Goal: Task Accomplishment & Management: Manage account settings

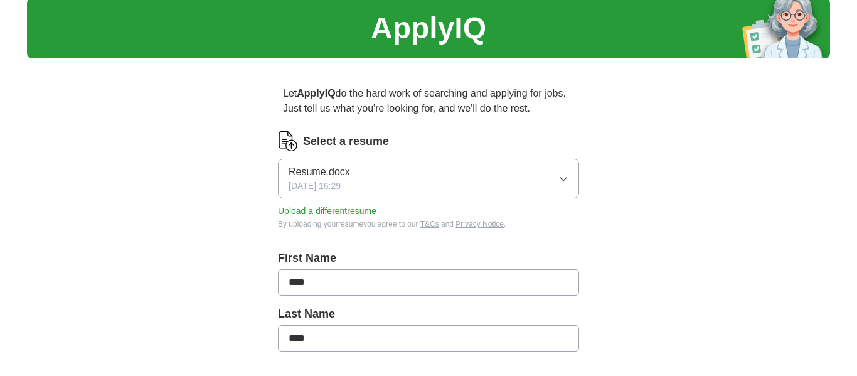
scroll to position [31, 0]
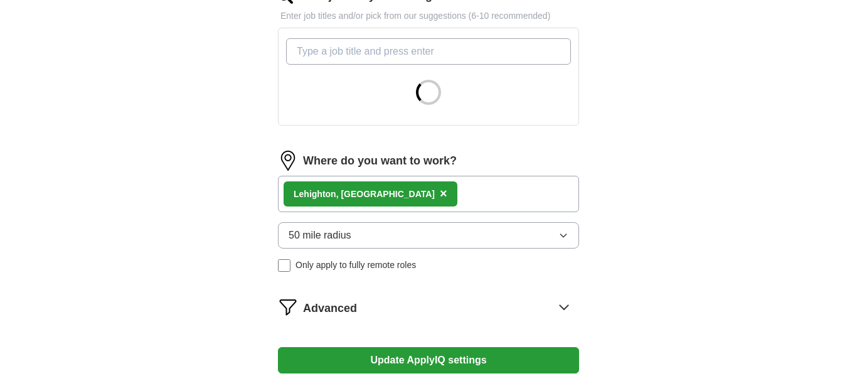
scroll to position [437, 0]
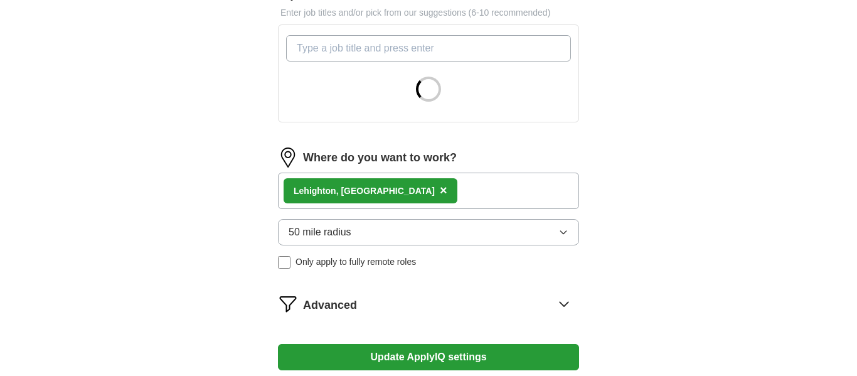
click at [440, 186] on span "×" at bounding box center [444, 190] width 8 height 14
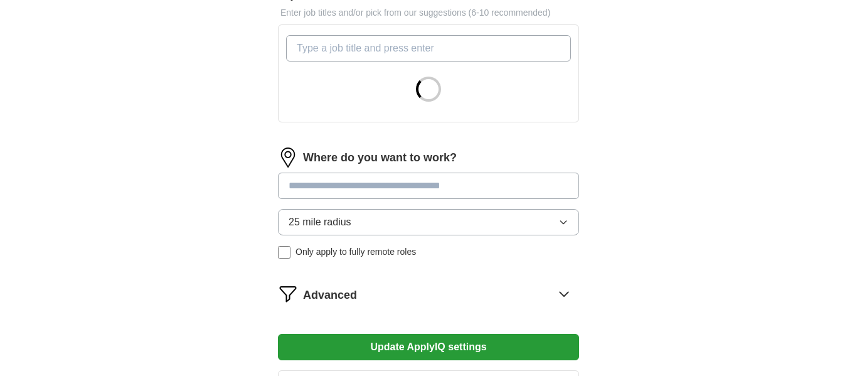
click at [381, 189] on input at bounding box center [428, 186] width 301 height 26
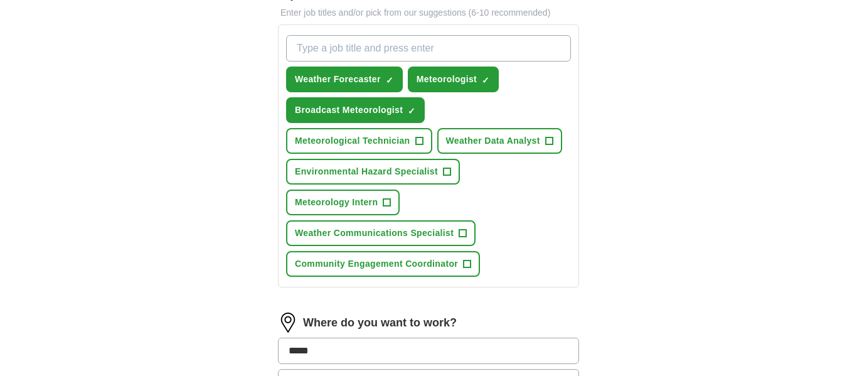
type input "******"
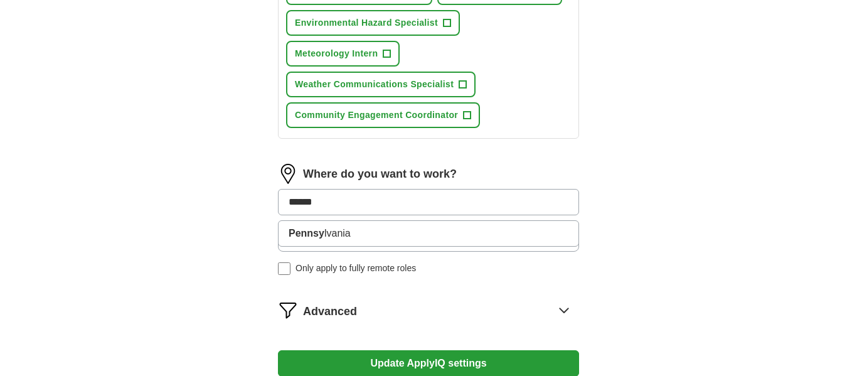
scroll to position [605, 0]
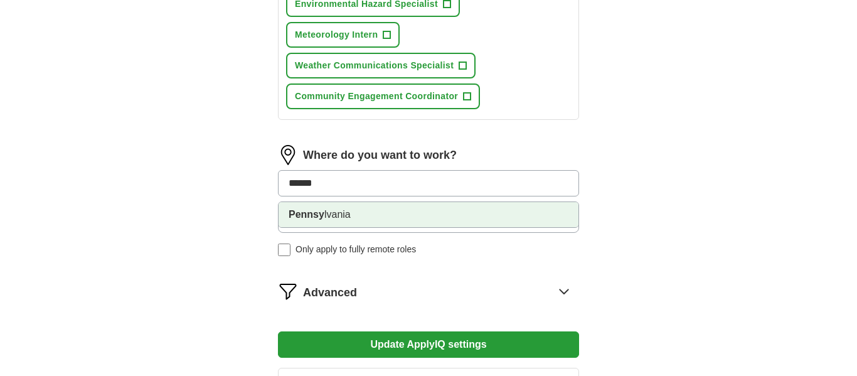
click at [486, 217] on li "Pennsy lvania" at bounding box center [429, 214] width 300 height 25
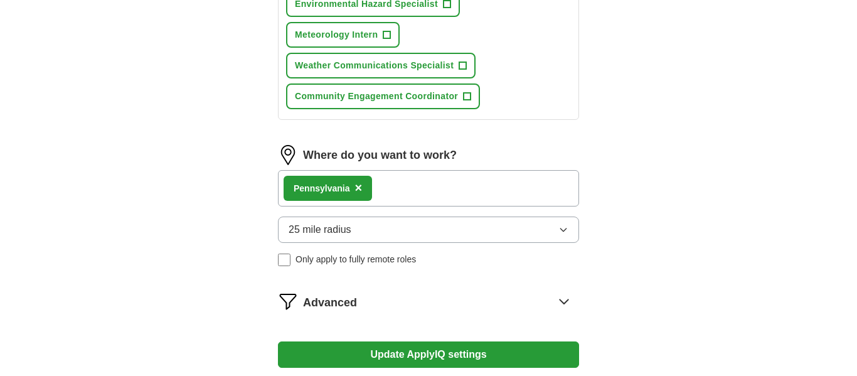
click at [563, 235] on button "25 mile radius" at bounding box center [428, 229] width 301 height 26
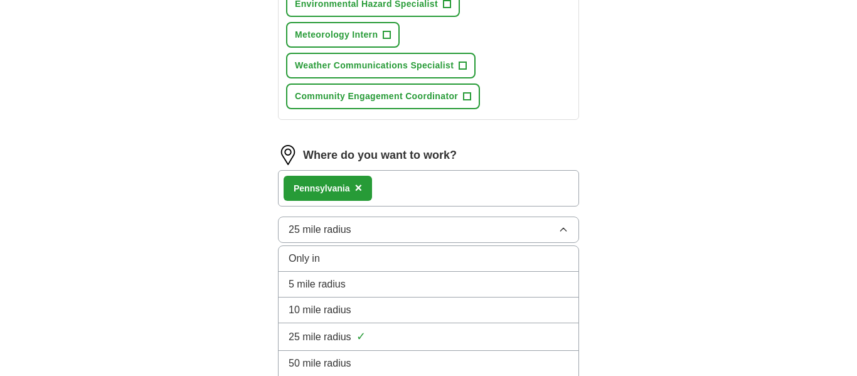
click at [477, 361] on div "50 mile radius" at bounding box center [429, 363] width 280 height 15
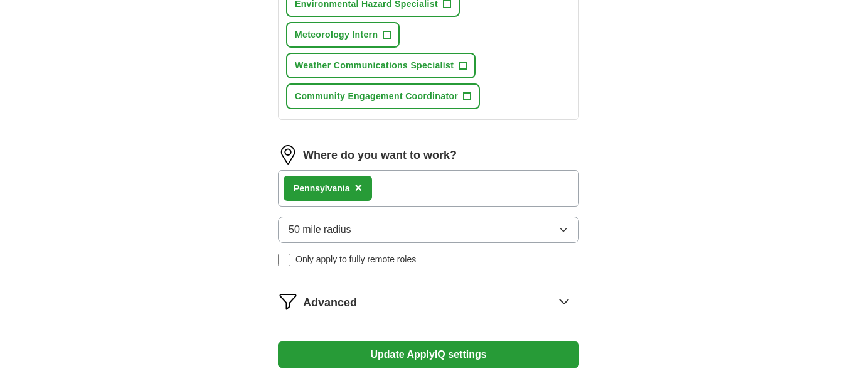
click at [452, 355] on button "Update ApplyIQ settings" at bounding box center [428, 354] width 301 height 26
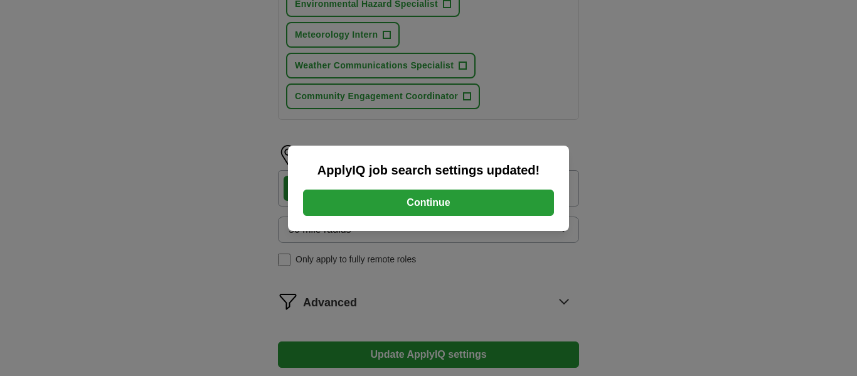
click at [512, 204] on button "Continue" at bounding box center [428, 202] width 251 height 26
